Goal: Information Seeking & Learning: Learn about a topic

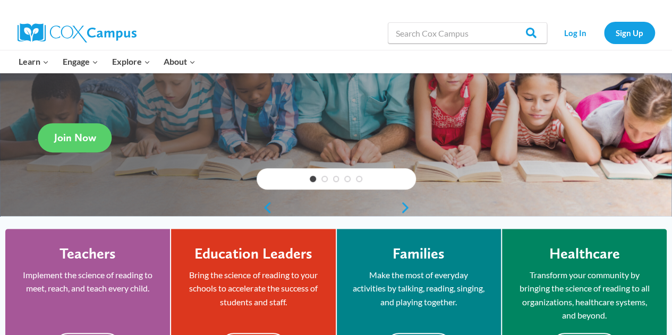
scroll to position [148, 0]
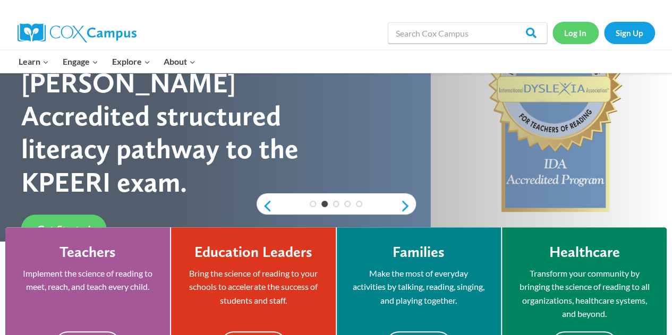
click at [581, 30] on link "Log In" at bounding box center [576, 33] width 46 height 22
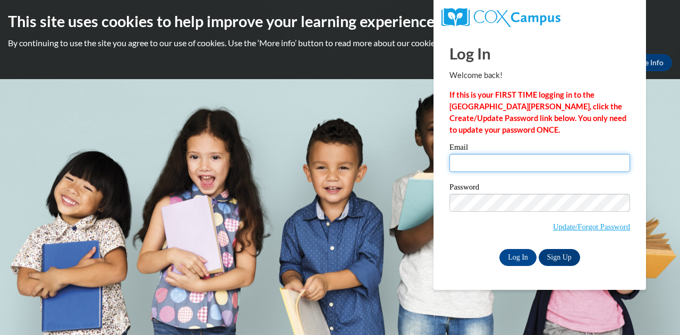
click at [520, 168] on input "Email" at bounding box center [540, 163] width 181 height 18
type input "nicole.tuttle@drewcharterschool.org"
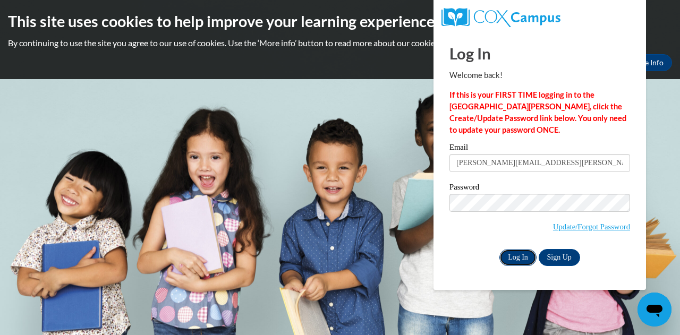
click at [516, 256] on input "Log In" at bounding box center [518, 257] width 37 height 17
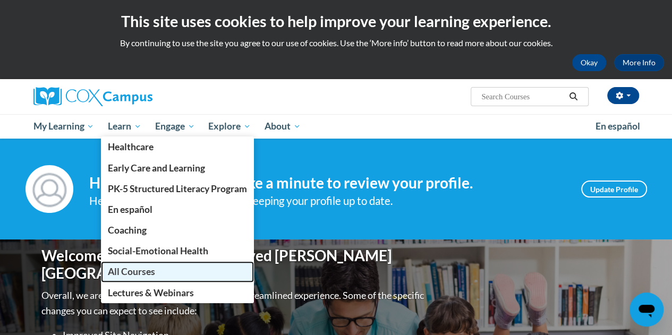
click at [143, 268] on span "All Courses" at bounding box center [131, 271] width 47 height 11
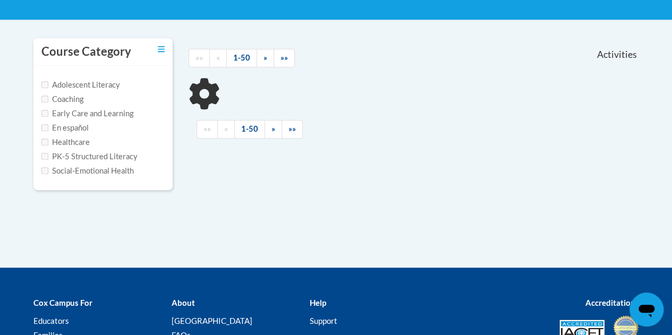
scroll to position [201, 0]
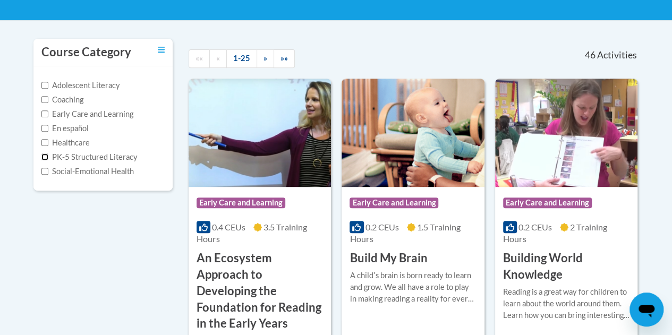
click at [44, 157] on input "PK-5 Structured Literacy" at bounding box center [44, 157] width 7 height 7
checkbox input "true"
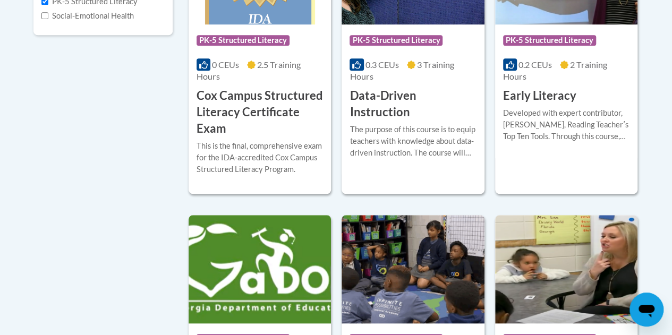
scroll to position [354, 0]
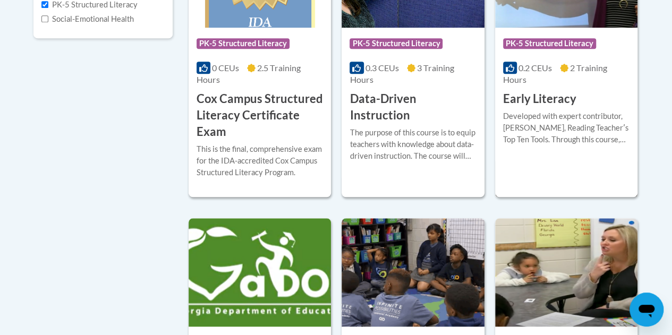
click at [527, 99] on h3 "Early Literacy" at bounding box center [539, 99] width 73 height 16
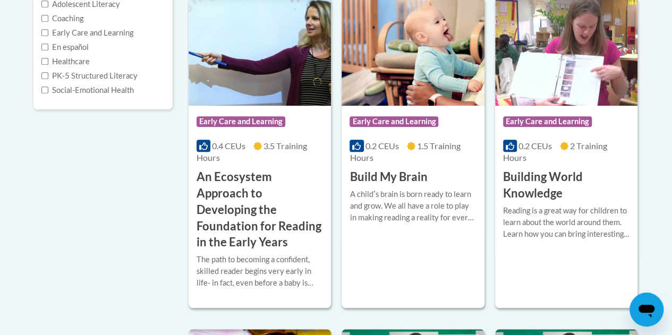
scroll to position [283, 0]
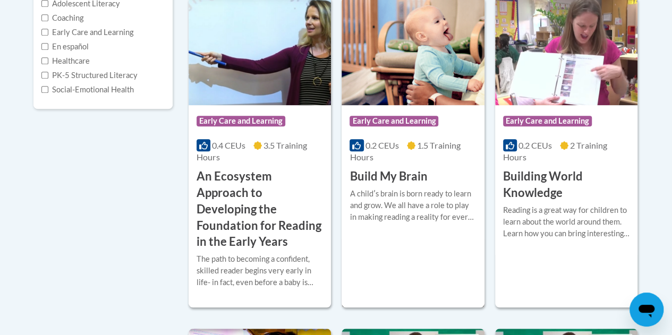
click at [387, 204] on div "A childʹs brain is born ready to learn and grow. We all have a role to play in …" at bounding box center [413, 205] width 127 height 35
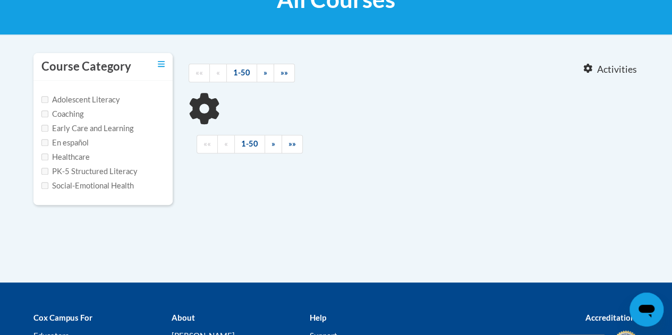
scroll to position [184, 0]
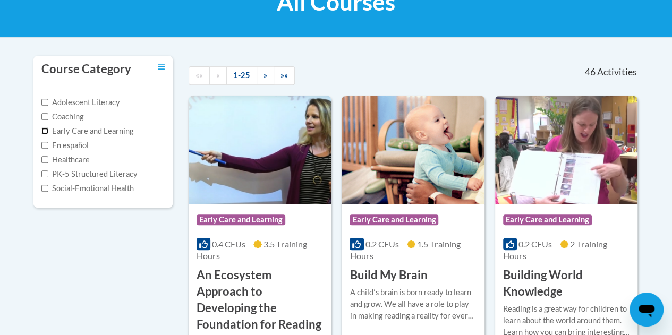
click at [43, 131] on input "Early Care and Learning" at bounding box center [44, 131] width 7 height 7
checkbox input "true"
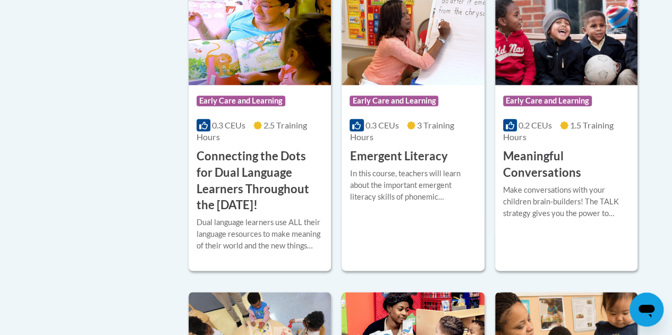
scroll to position [630, 0]
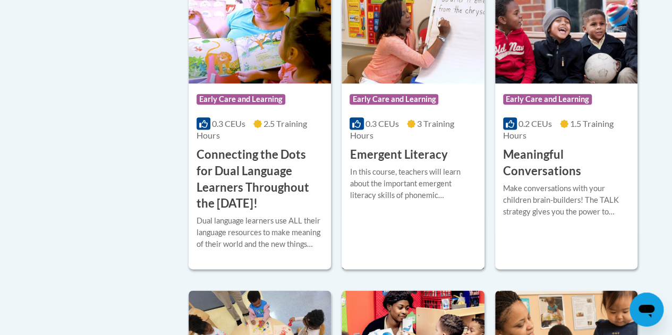
click at [385, 155] on h3 "Emergent Literacy" at bounding box center [399, 155] width 98 height 16
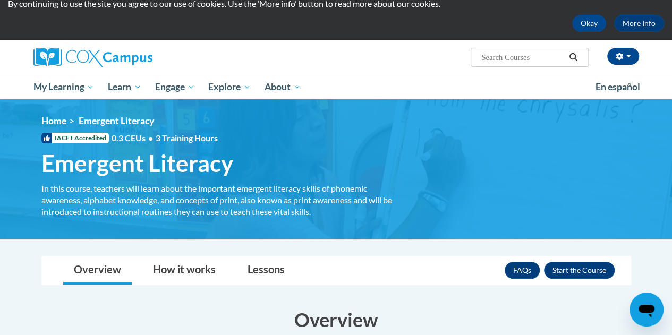
scroll to position [38, 0]
